Goal: Book appointment/travel/reservation

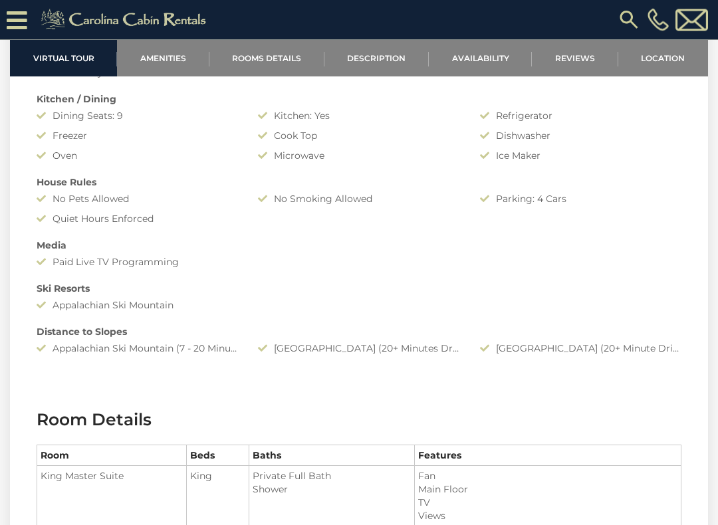
scroll to position [1136, 0]
click at [479, 62] on link "Availability" at bounding box center [480, 58] width 103 height 37
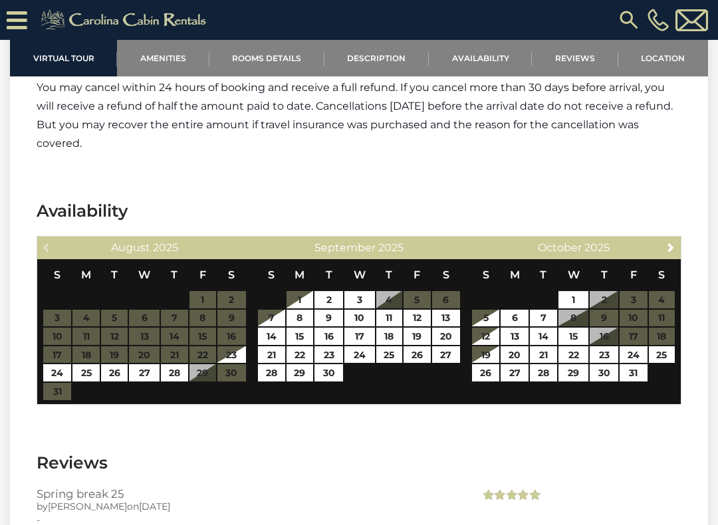
scroll to position [2927, 0]
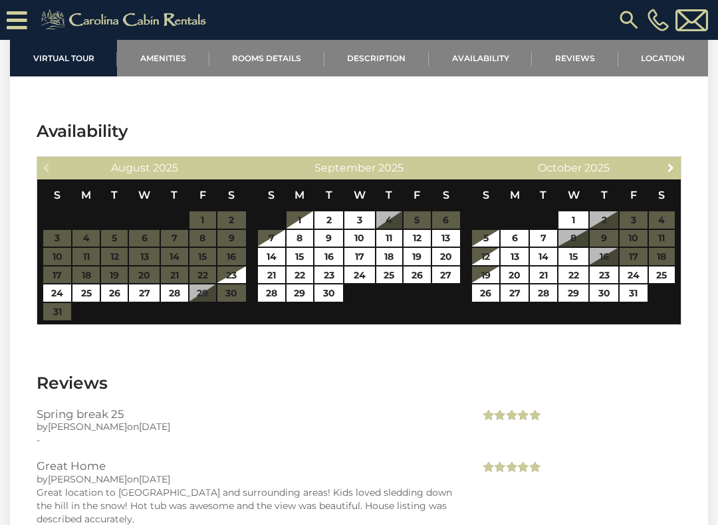
click at [669, 173] on link "Next" at bounding box center [671, 167] width 17 height 17
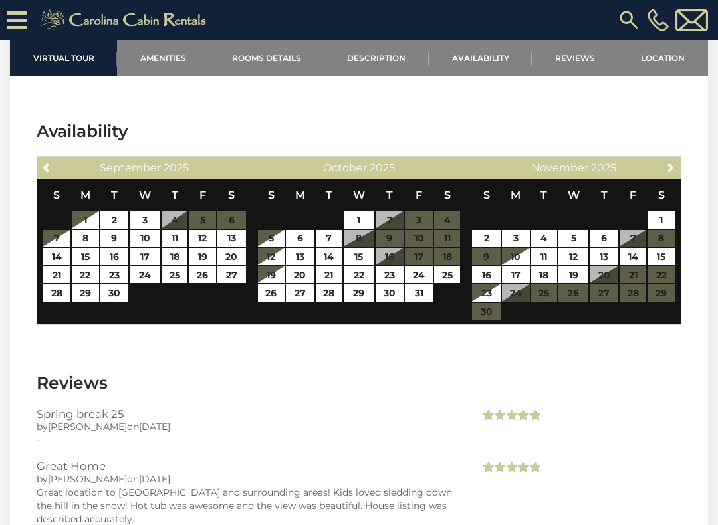
click at [674, 169] on span "Next" at bounding box center [670, 167] width 11 height 11
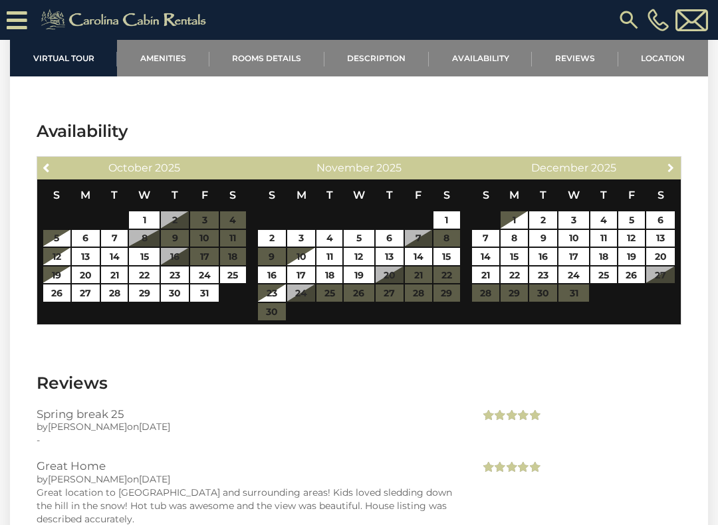
click at [667, 173] on link "Next" at bounding box center [671, 167] width 17 height 17
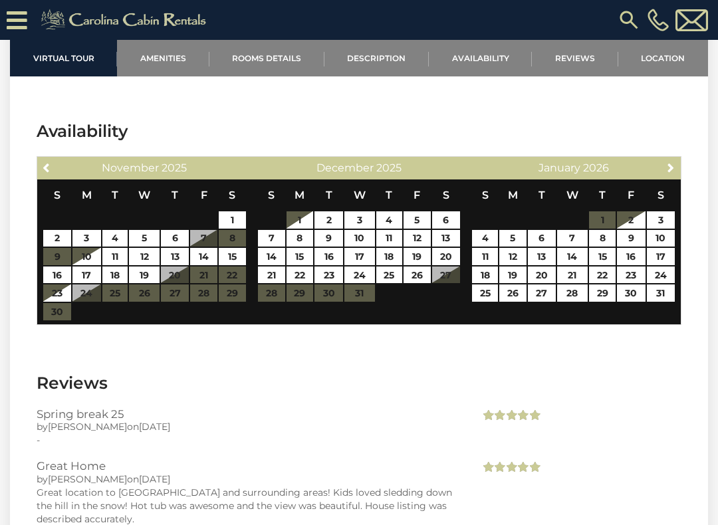
click at [672, 166] on span "Next" at bounding box center [670, 167] width 11 height 11
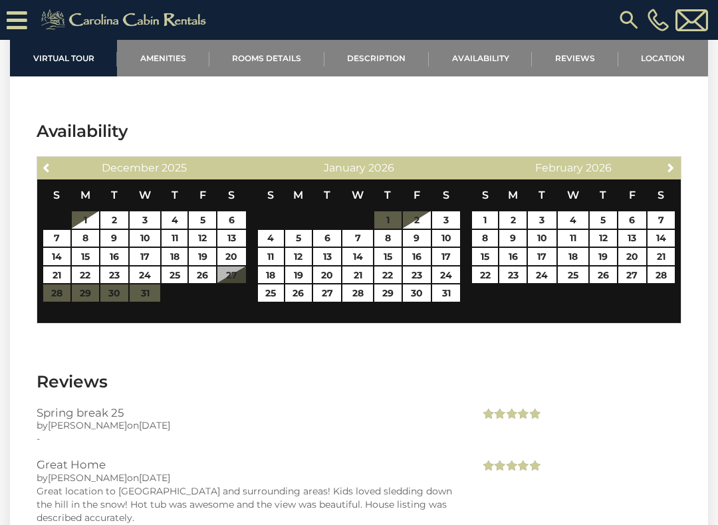
click at [674, 166] on span "Next" at bounding box center [670, 167] width 11 height 11
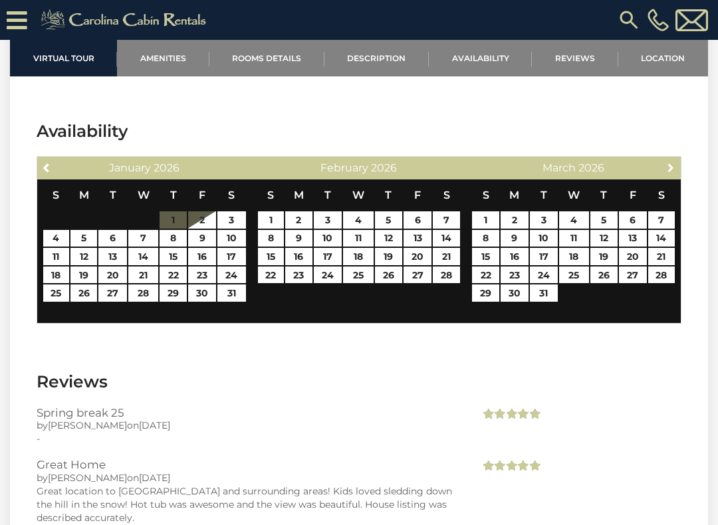
click at [675, 167] on span "Next" at bounding box center [670, 167] width 11 height 11
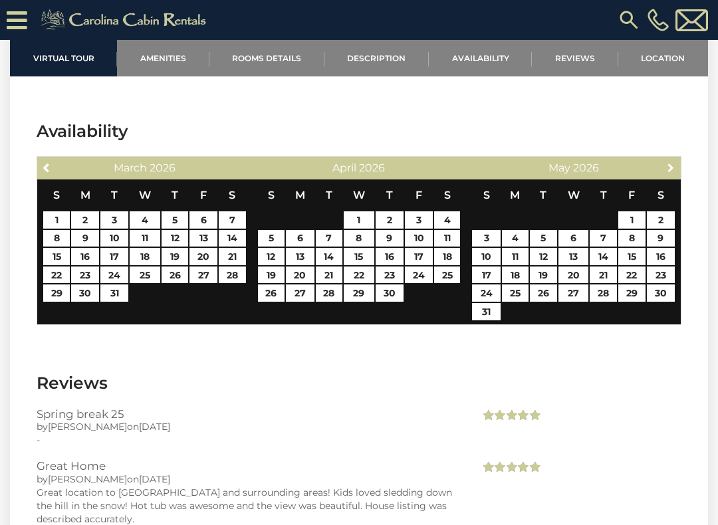
click at [675, 171] on span "Next" at bounding box center [670, 167] width 11 height 11
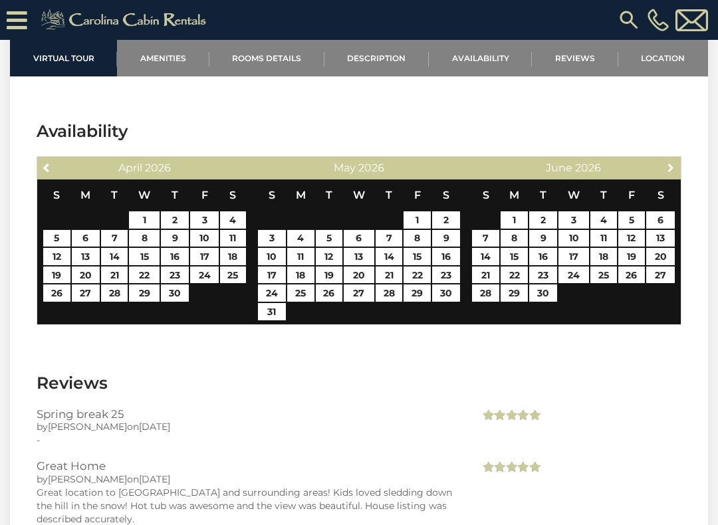
click at [673, 169] on span "Next" at bounding box center [670, 167] width 11 height 11
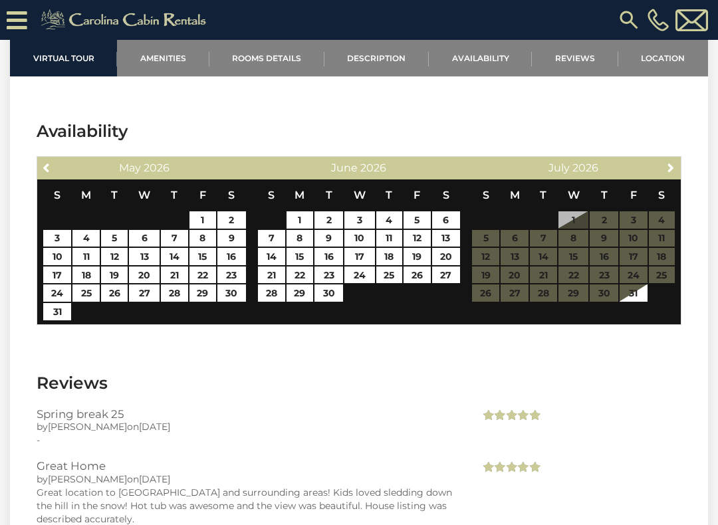
click at [675, 169] on span "Next" at bounding box center [670, 167] width 11 height 11
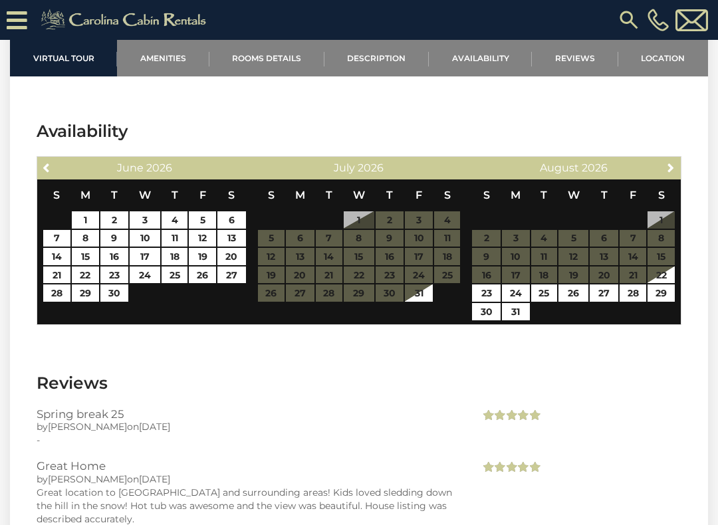
click at [677, 169] on link "Next" at bounding box center [671, 167] width 17 height 17
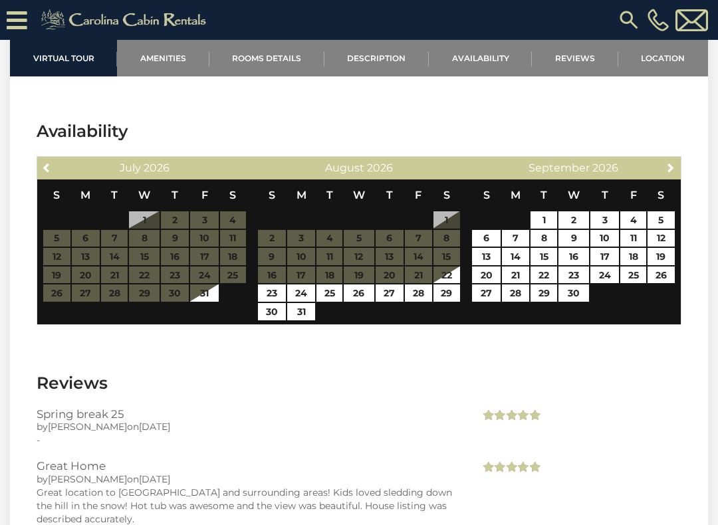
click at [677, 171] on link "Next" at bounding box center [671, 167] width 17 height 17
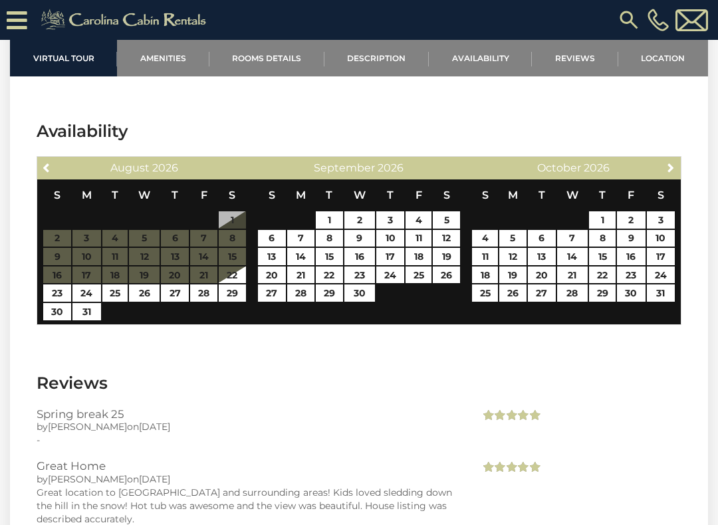
click at [679, 169] on link "Next" at bounding box center [671, 167] width 17 height 17
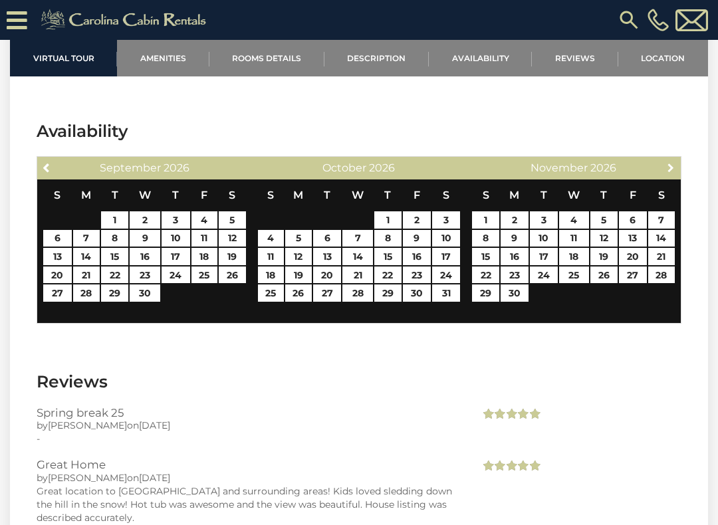
click at [677, 167] on link "Next" at bounding box center [671, 167] width 17 height 17
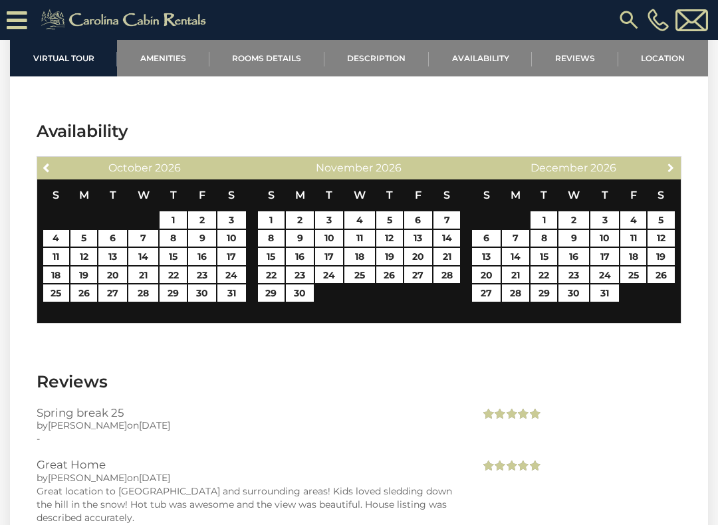
click at [675, 169] on span "Next" at bounding box center [670, 167] width 11 height 11
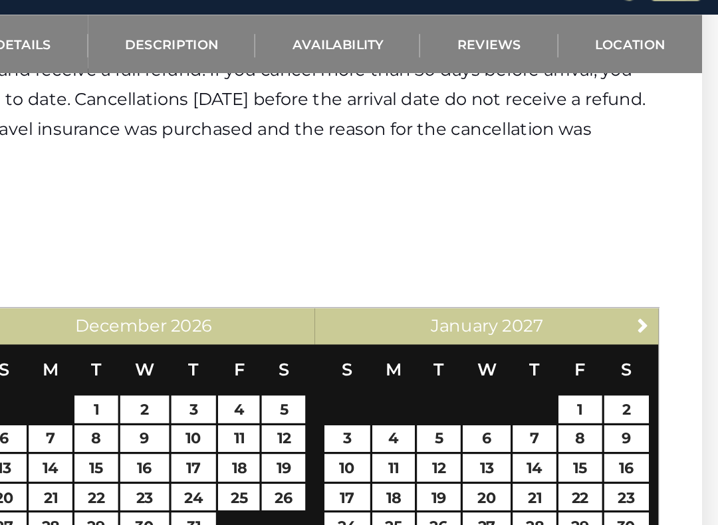
click at [646, 246] on th "S" at bounding box center [660, 261] width 29 height 31
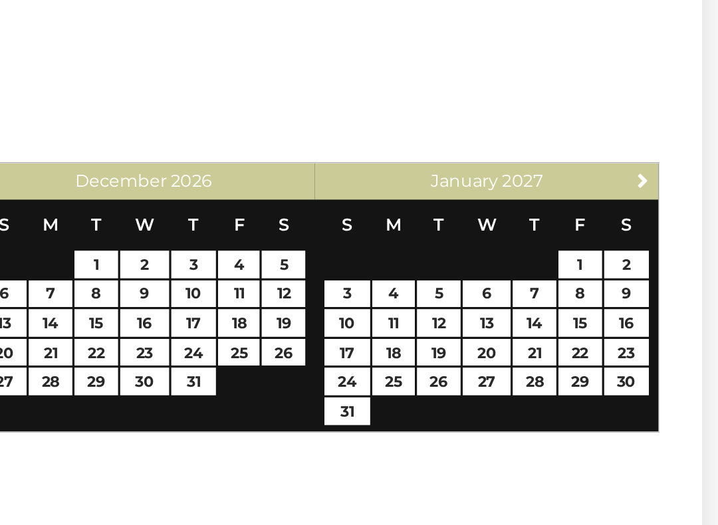
scroll to position [2904, 0]
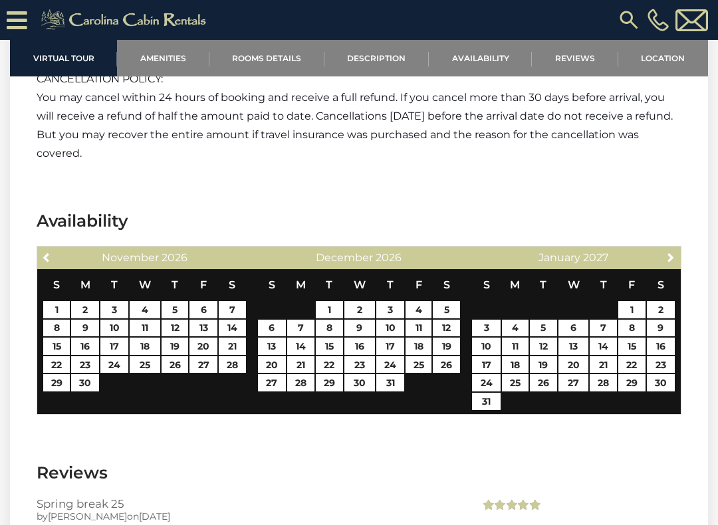
click at [667, 258] on span "Next" at bounding box center [670, 257] width 11 height 11
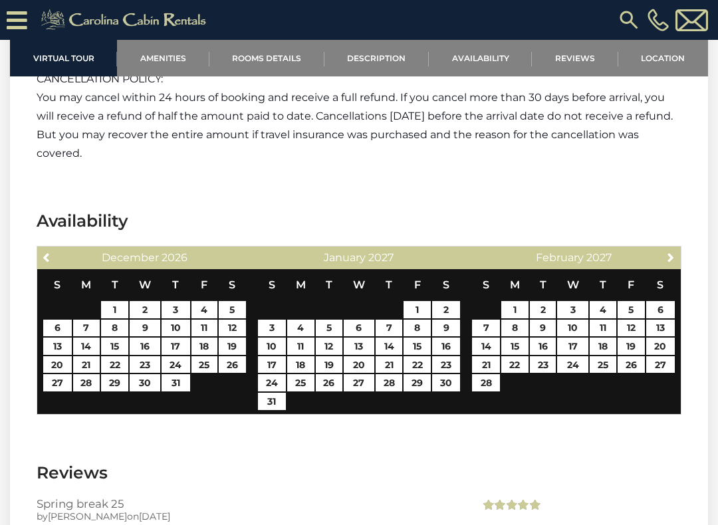
click at [669, 257] on span "Next" at bounding box center [670, 257] width 11 height 11
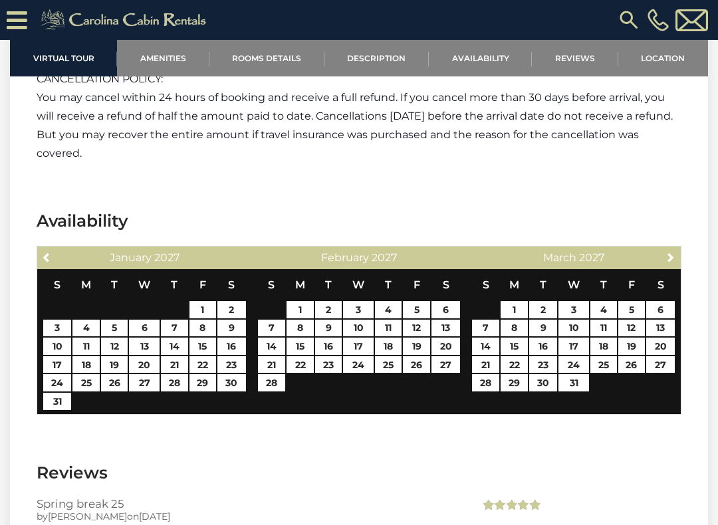
click at [673, 261] on span "Next" at bounding box center [670, 257] width 11 height 11
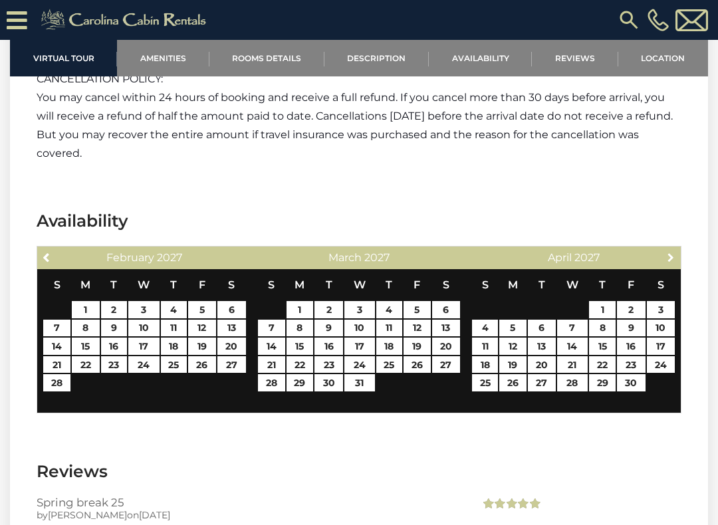
click at [671, 259] on span "Next" at bounding box center [670, 257] width 11 height 11
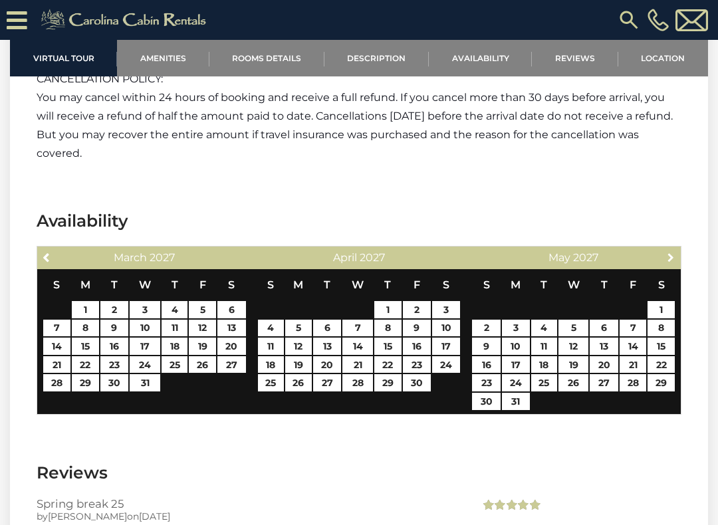
click at [677, 259] on link "Next" at bounding box center [671, 257] width 17 height 17
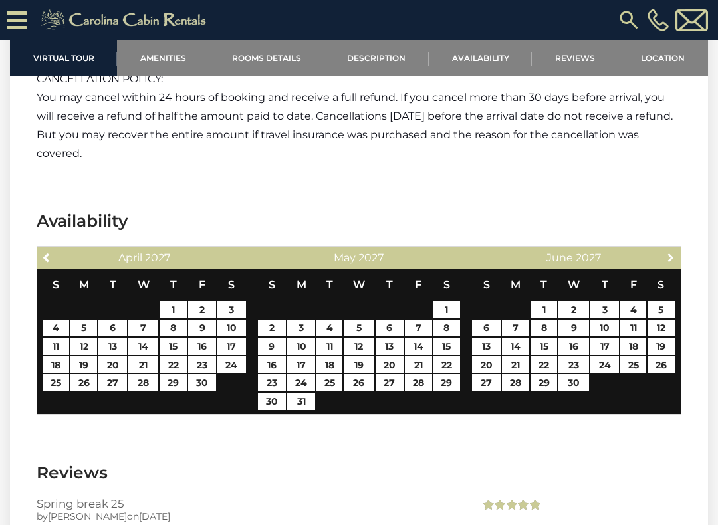
click at [669, 255] on span "Next" at bounding box center [670, 257] width 11 height 11
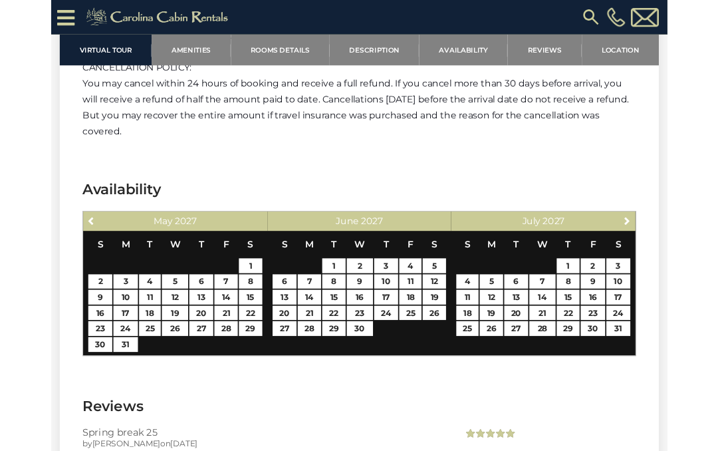
scroll to position [2941, 0]
